Goal: Transaction & Acquisition: Purchase product/service

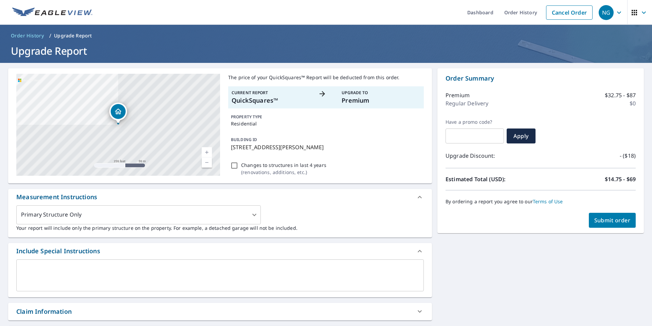
click at [620, 220] on span "Submit order" at bounding box center [613, 219] width 36 height 7
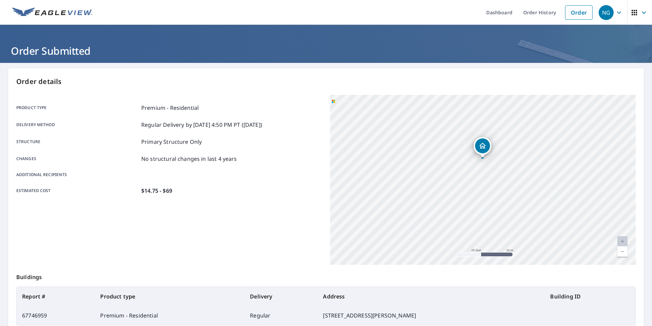
drag, startPoint x: 478, startPoint y: 192, endPoint x: 503, endPoint y: 126, distance: 70.4
click at [503, 126] on div "[STREET_ADDRESS][PERSON_NAME]" at bounding box center [483, 180] width 306 height 170
drag, startPoint x: 487, startPoint y: 177, endPoint x: 518, endPoint y: 149, distance: 41.4
click at [518, 149] on div "[STREET_ADDRESS][PERSON_NAME]" at bounding box center [483, 180] width 306 height 170
click at [519, 127] on div "Dropped pin, building 1, Residential property, 23574 Decker Ave Faribault, MN 5…" at bounding box center [514, 128] width 15 height 15
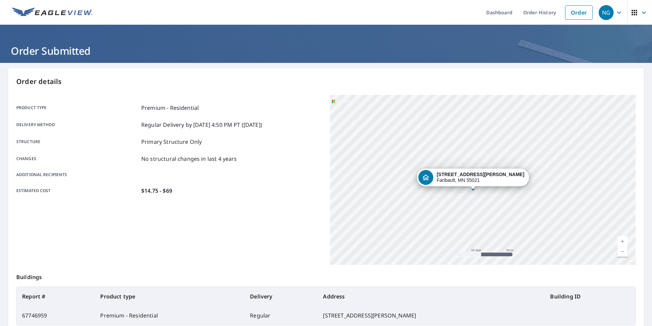
drag, startPoint x: 481, startPoint y: 179, endPoint x: 474, endPoint y: 188, distance: 11.1
click at [474, 188] on div "[STREET_ADDRESS][PERSON_NAME]" at bounding box center [483, 180] width 306 height 170
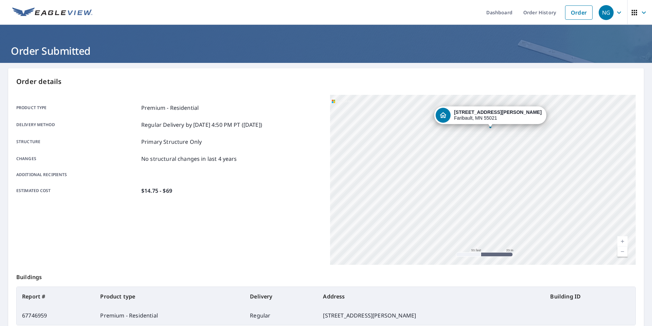
drag, startPoint x: 454, startPoint y: 175, endPoint x: 470, endPoint y: 111, distance: 65.2
click at [448, 111] on icon "Dropped pin, building 1, Residential property, 23574 Decker Ave Faribault, MN 5…" at bounding box center [443, 115] width 8 height 8
click at [445, 226] on div "[STREET_ADDRESS][PERSON_NAME]" at bounding box center [483, 180] width 306 height 170
click at [445, 232] on div "[STREET_ADDRESS][PERSON_NAME]" at bounding box center [483, 180] width 306 height 170
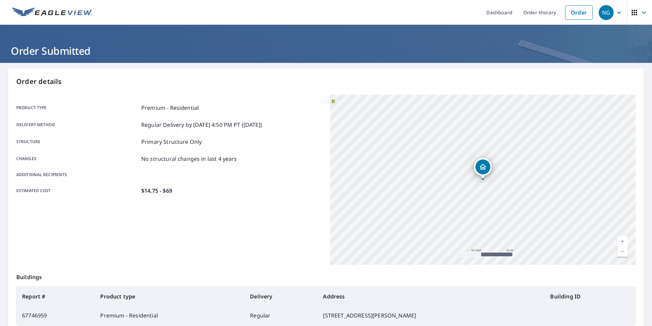
click at [445, 232] on div "[STREET_ADDRESS][PERSON_NAME]" at bounding box center [483, 180] width 306 height 170
